Goal: Task Accomplishment & Management: Manage account settings

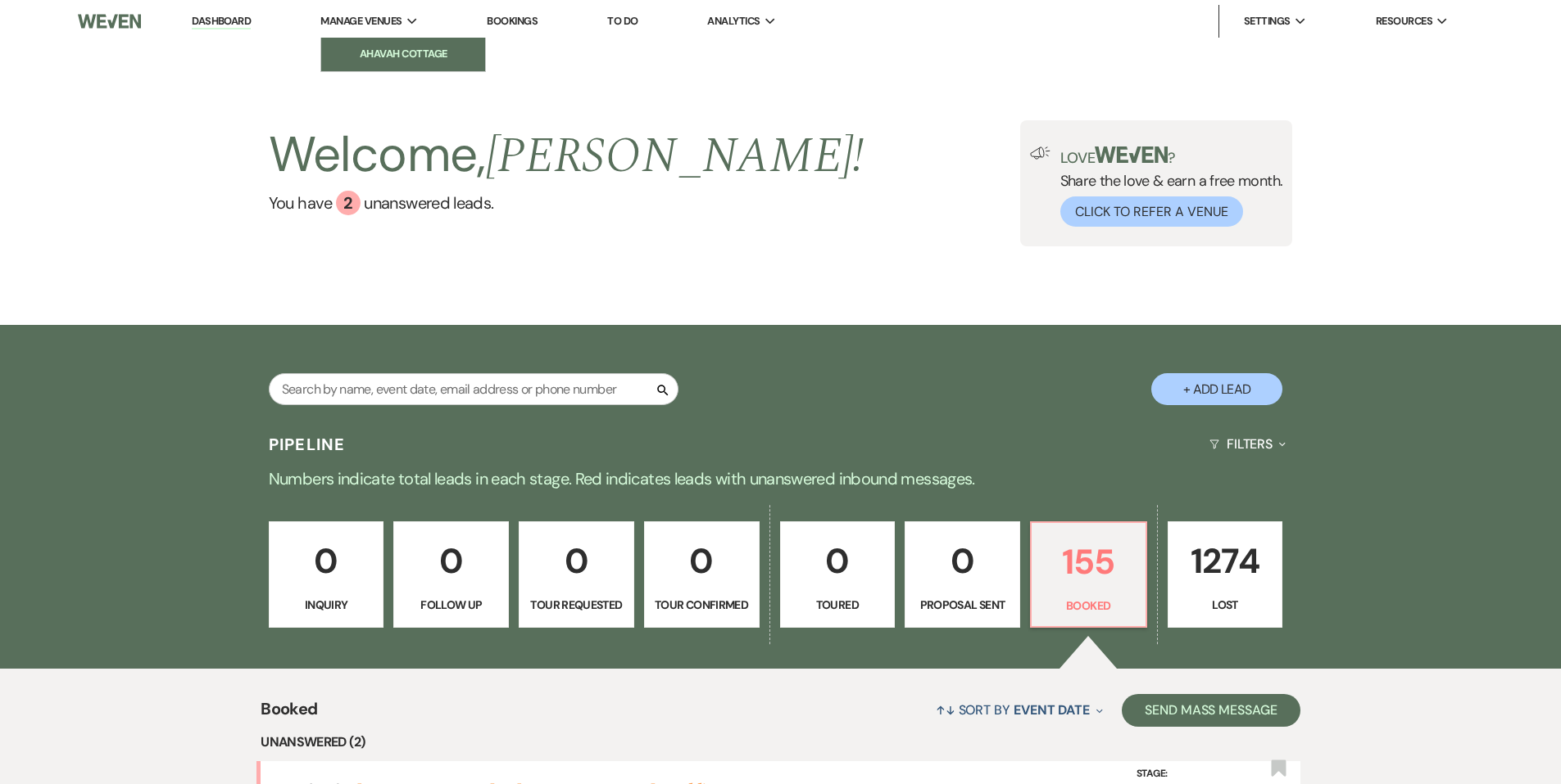
click at [392, 44] on link "Ahavah Cottage" at bounding box center [403, 54] width 164 height 33
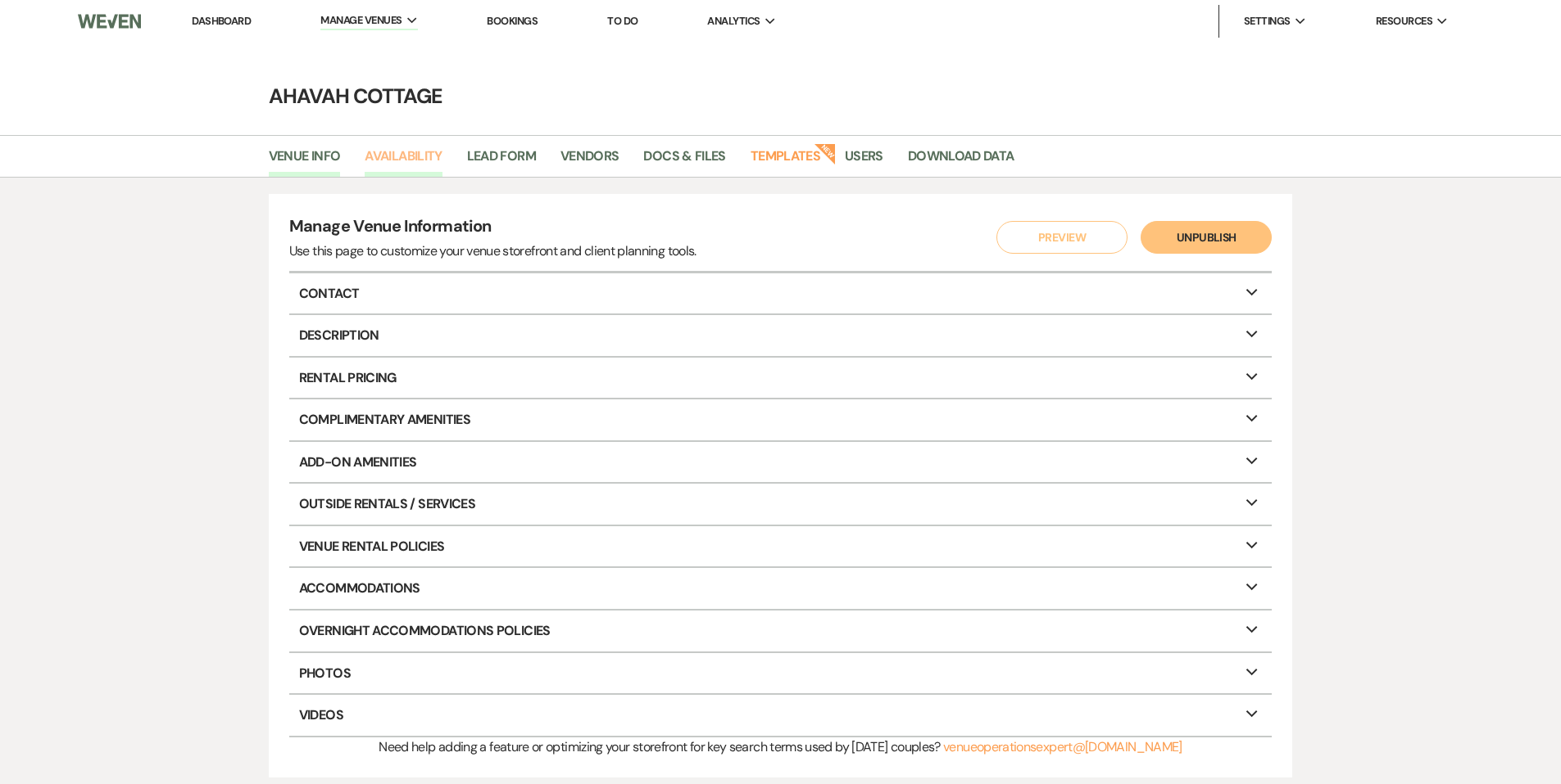
click at [408, 154] on link "Availability" at bounding box center [402, 161] width 77 height 31
select select "3"
select select "2026"
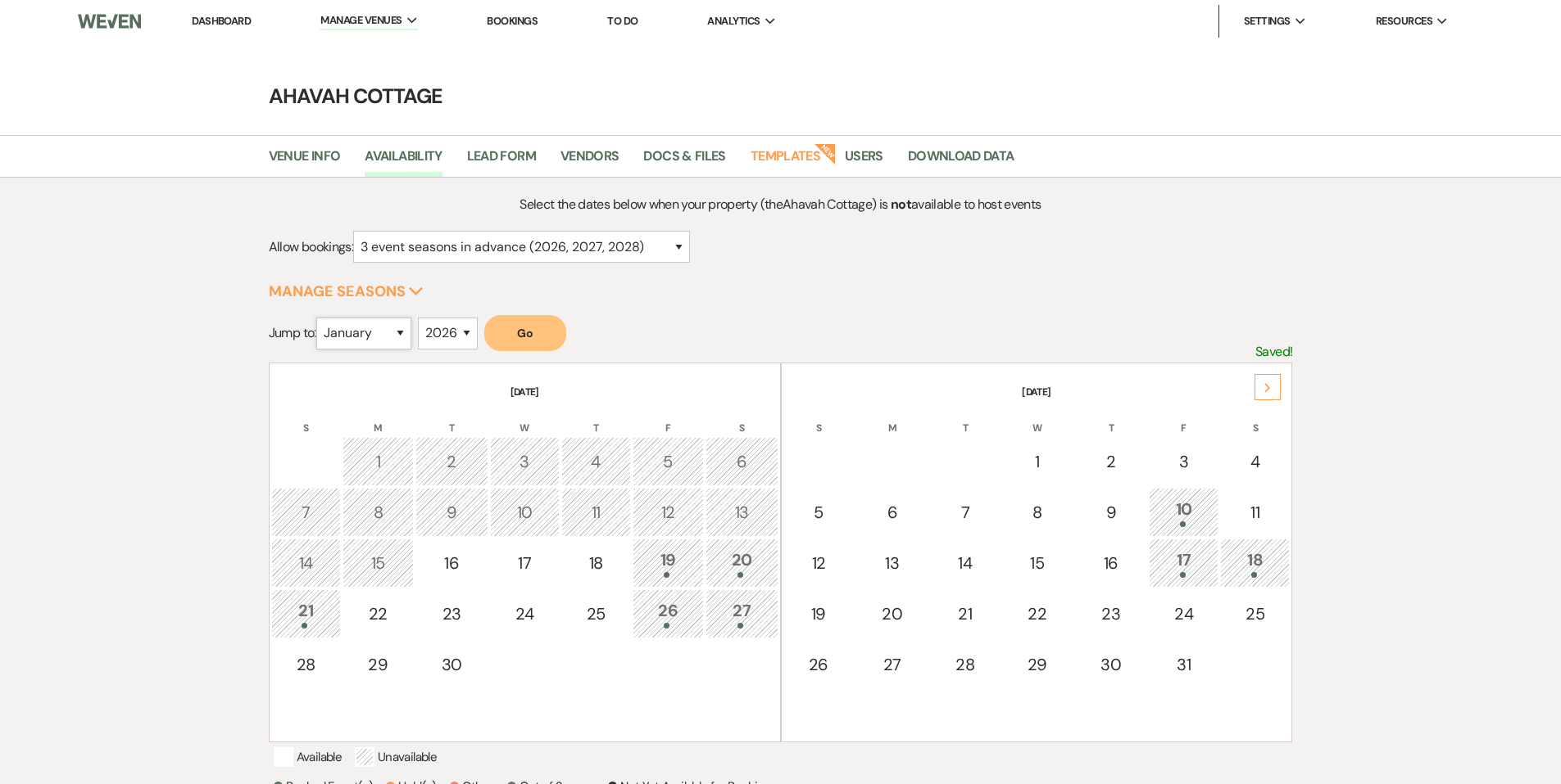
click at [404, 331] on select "January February March April May June July August September October November De…" at bounding box center [363, 334] width 95 height 32
select select "10"
click at [319, 318] on select "January February March April May June July August September October November De…" at bounding box center [363, 334] width 95 height 32
click at [519, 336] on button "Go" at bounding box center [525, 333] width 82 height 36
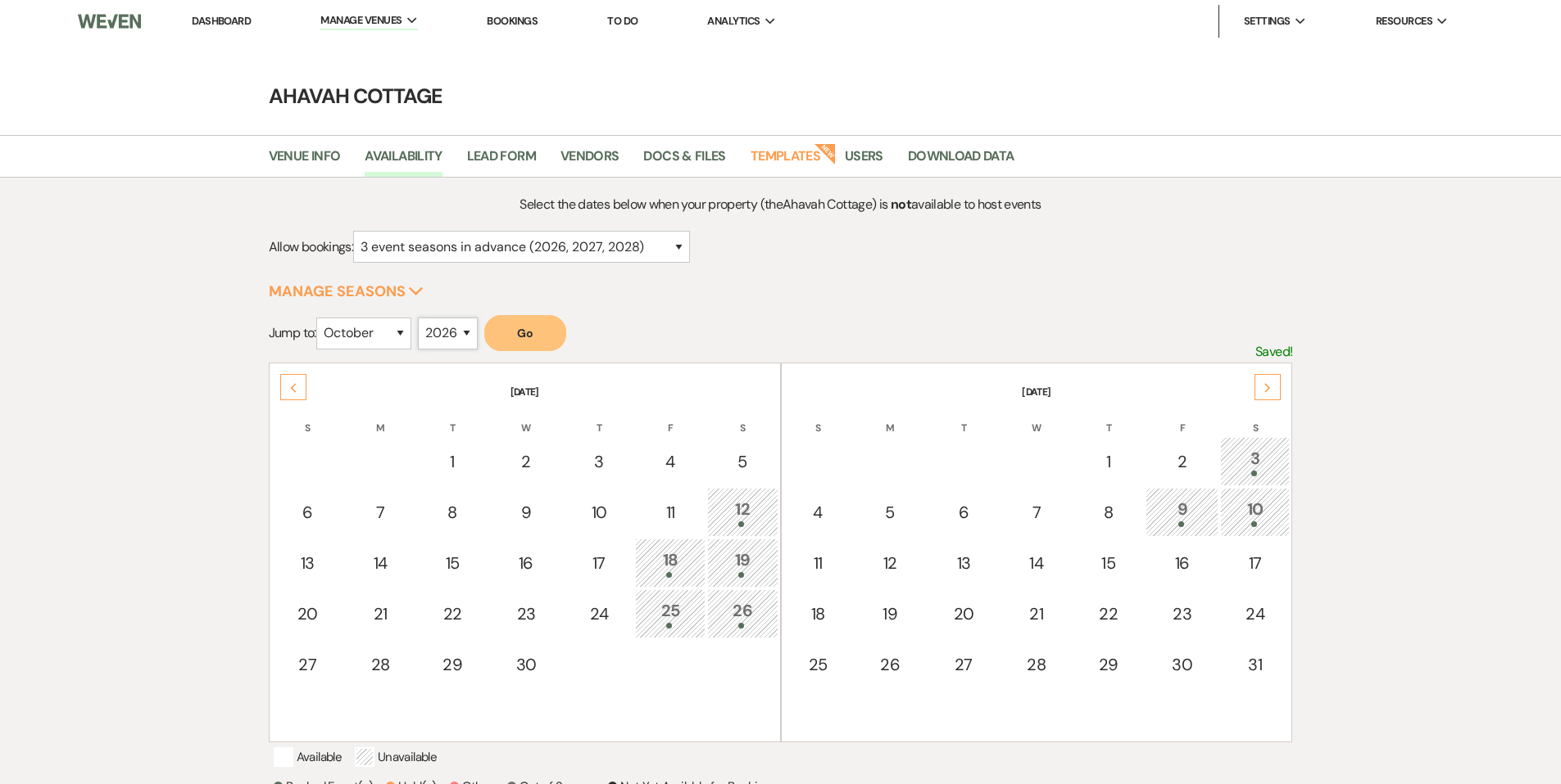
click at [466, 333] on select "2025 2026 2027 2028 2029" at bounding box center [448, 334] width 60 height 32
select select "2027"
click at [422, 318] on select "2025 2026 2027 2028 2029" at bounding box center [448, 334] width 60 height 32
click at [406, 336] on select "January February March April May June July August September October November De…" at bounding box center [363, 334] width 95 height 32
select select "9"
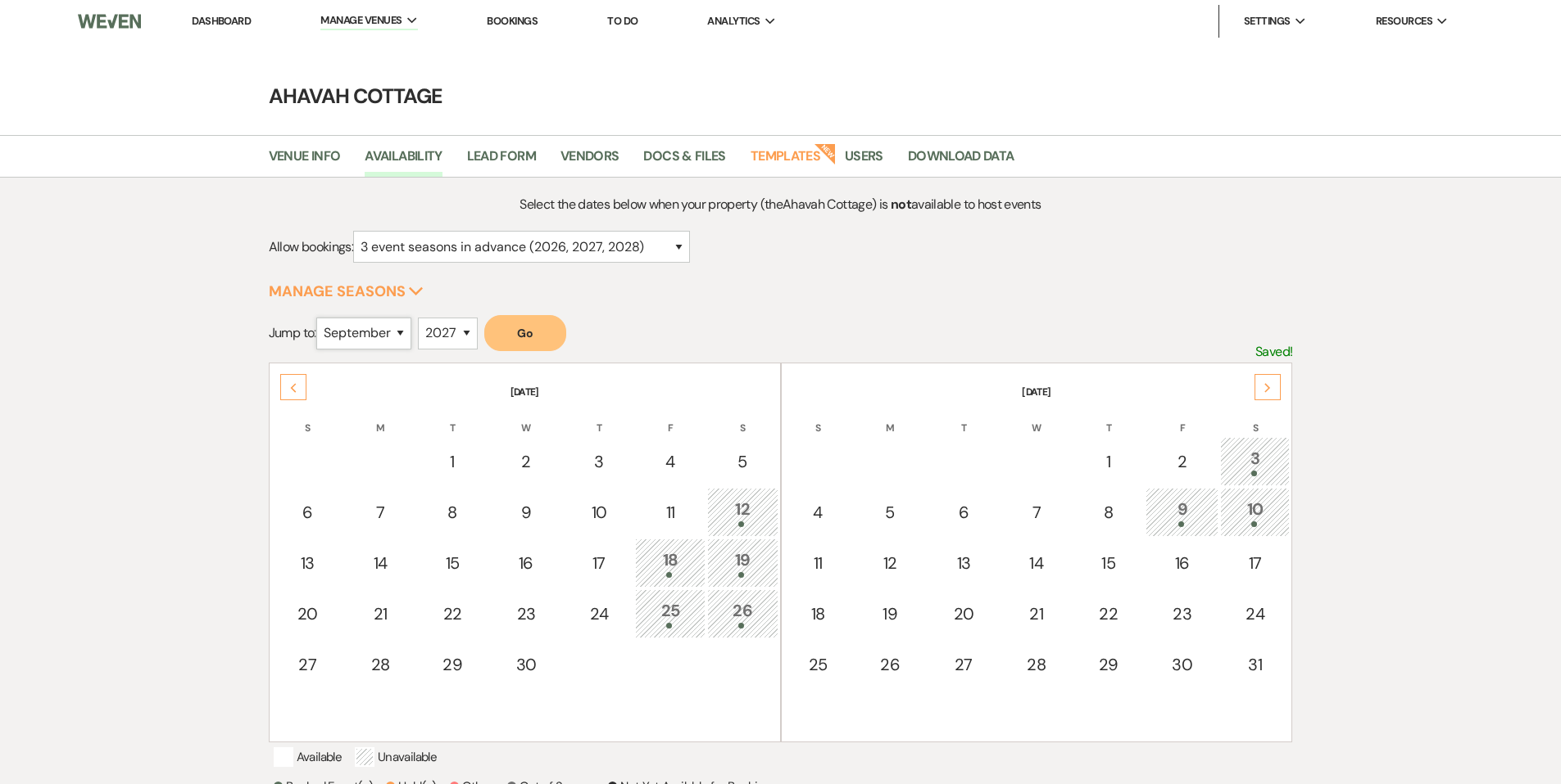
click at [319, 318] on select "January February March April May June July August September October November De…" at bounding box center [363, 334] width 95 height 32
click at [529, 331] on button "Go" at bounding box center [525, 333] width 82 height 36
